Goal: Navigation & Orientation: Find specific page/section

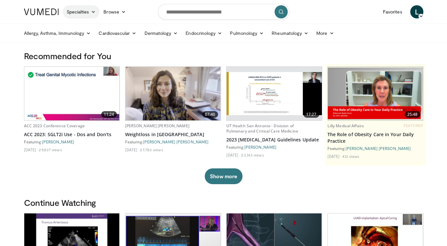
click at [93, 11] on icon at bounding box center [93, 12] width 5 height 5
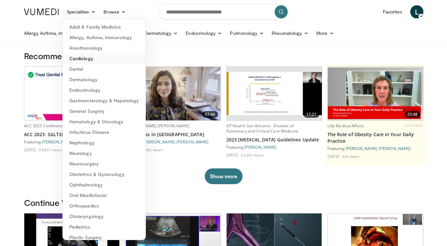
click at [91, 56] on link "Cardiology" at bounding box center [104, 58] width 83 height 11
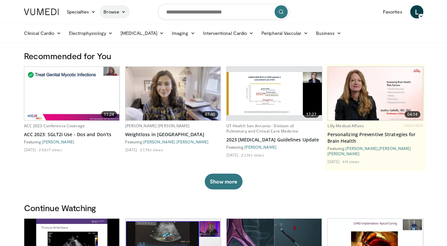
click at [127, 12] on link "Browse" at bounding box center [115, 11] width 30 height 13
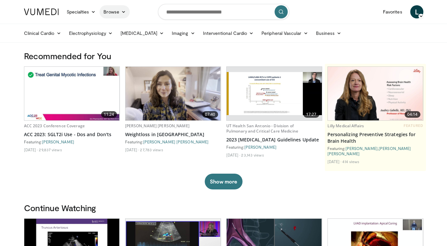
click at [117, 12] on link "Browse" at bounding box center [115, 11] width 30 height 13
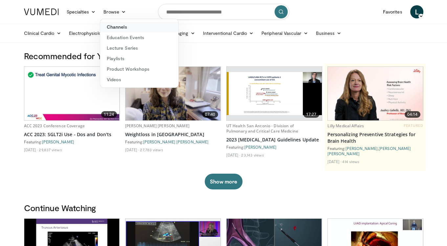
click at [125, 29] on link "Channels" at bounding box center [139, 27] width 78 height 11
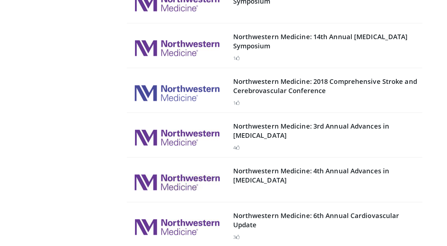
scroll to position [12834, 0]
